Goal: Ask a question: Seek information or help from site administrators or community

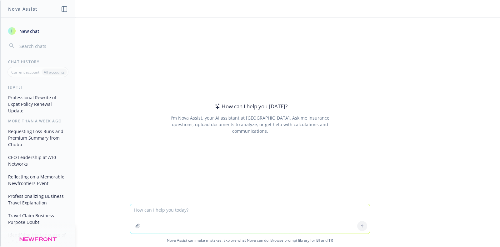
type textarea "Is a Visa letter regarding insurance coverage required for travel to [GEOGRAPHI…"
